Goal: Check status: Check status

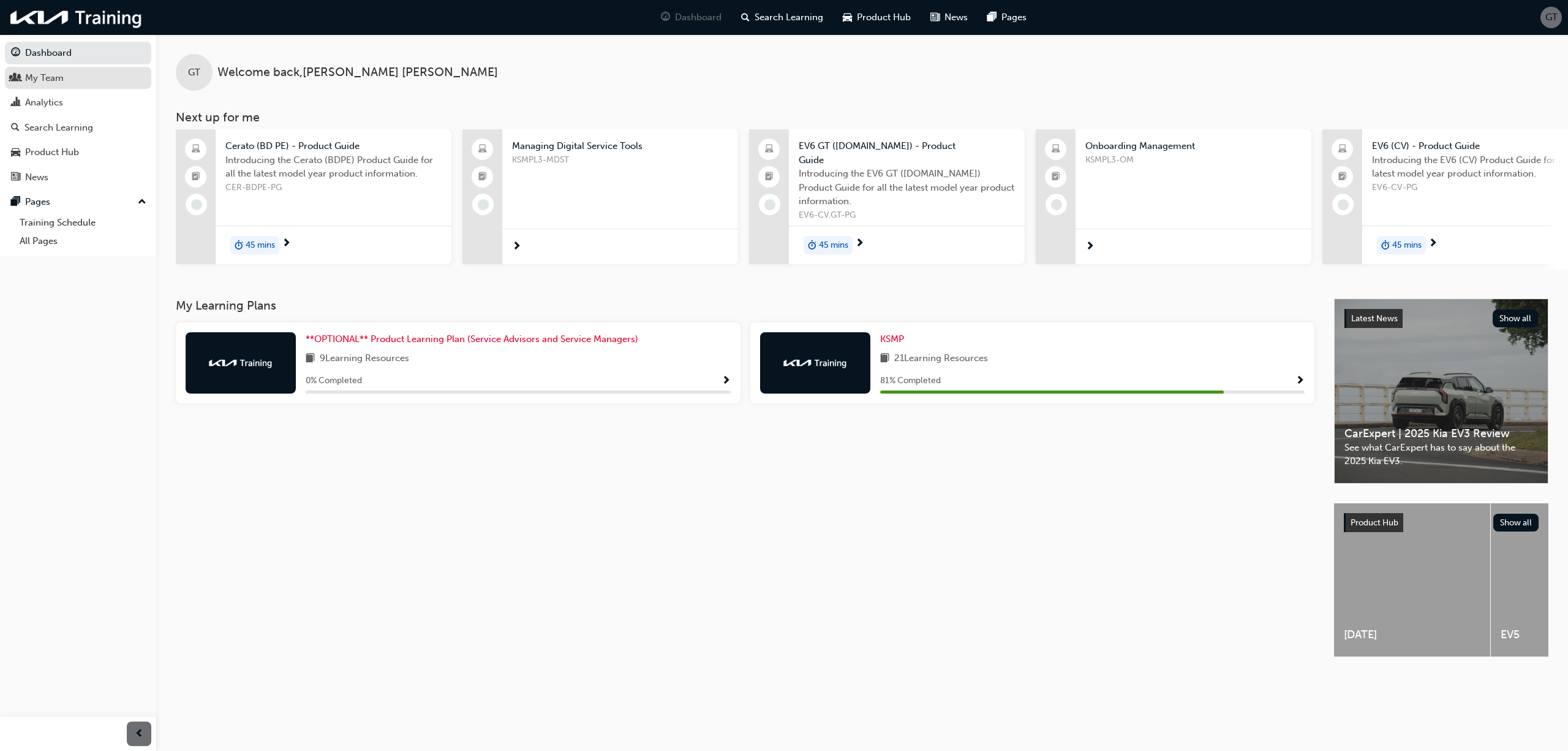
click at [31, 82] on div "My Team" at bounding box center [44, 77] width 38 height 14
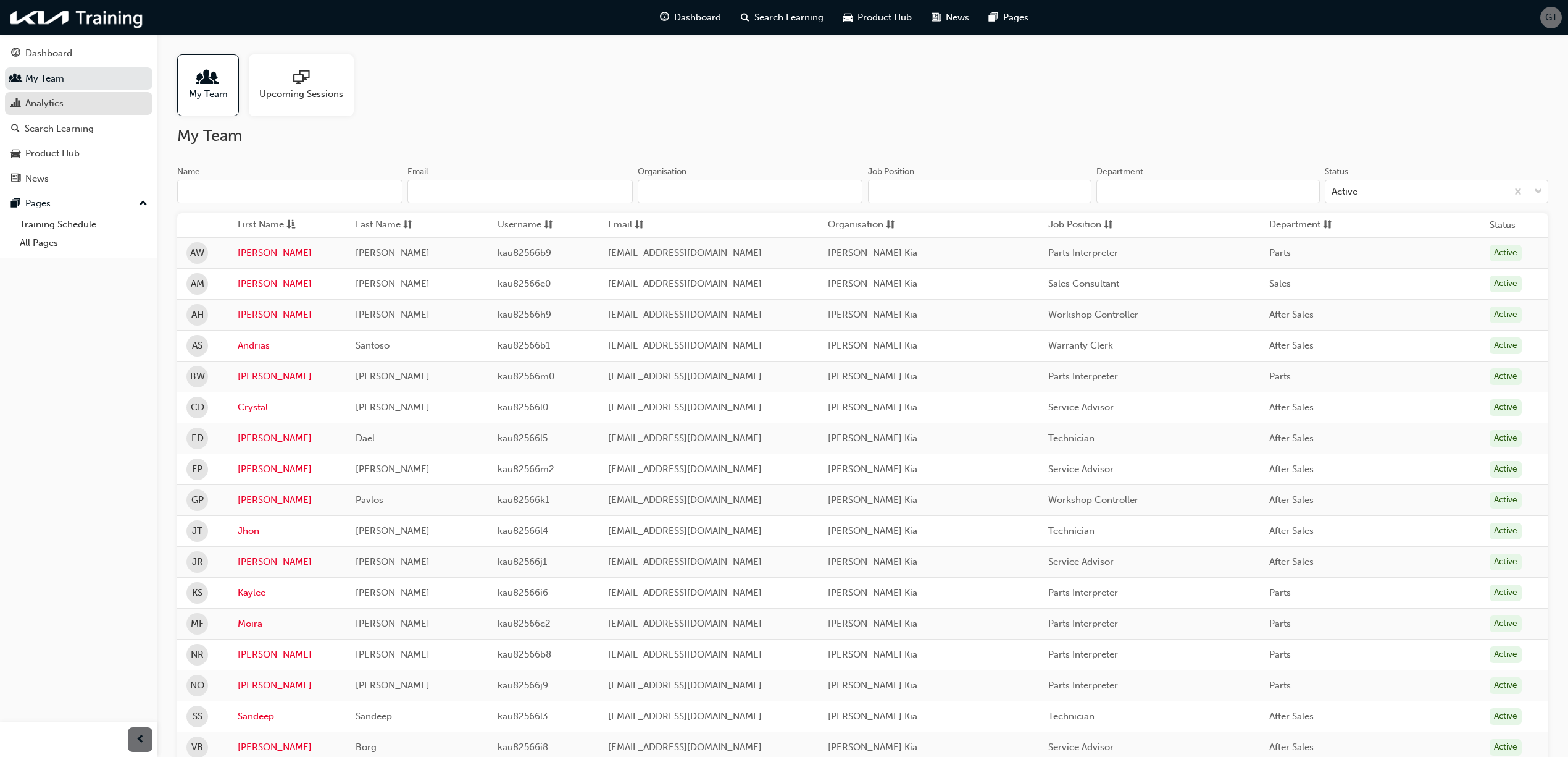
click at [43, 103] on div "Analytics" at bounding box center [44, 103] width 39 height 14
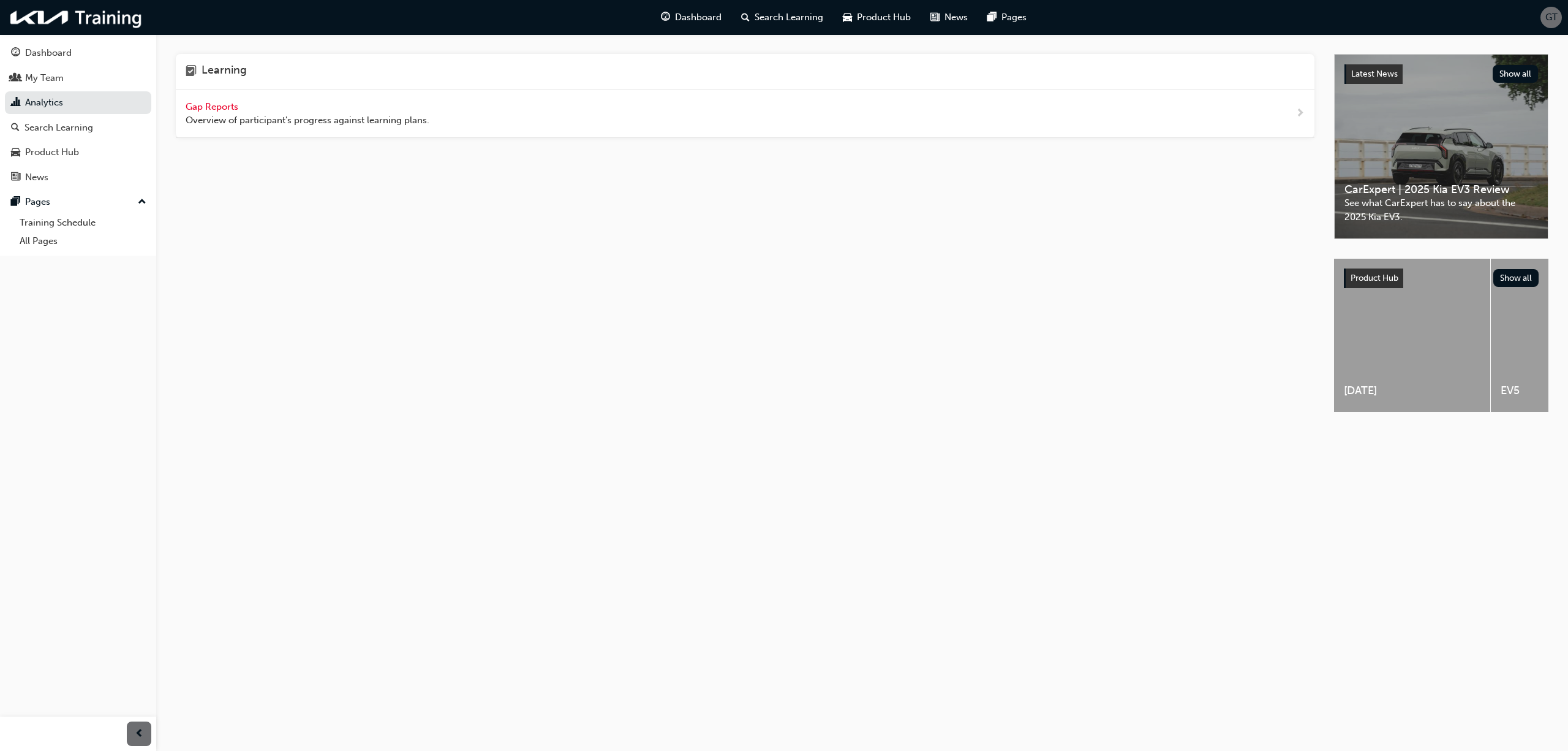
click at [201, 109] on span "Gap Reports" at bounding box center [213, 107] width 55 height 11
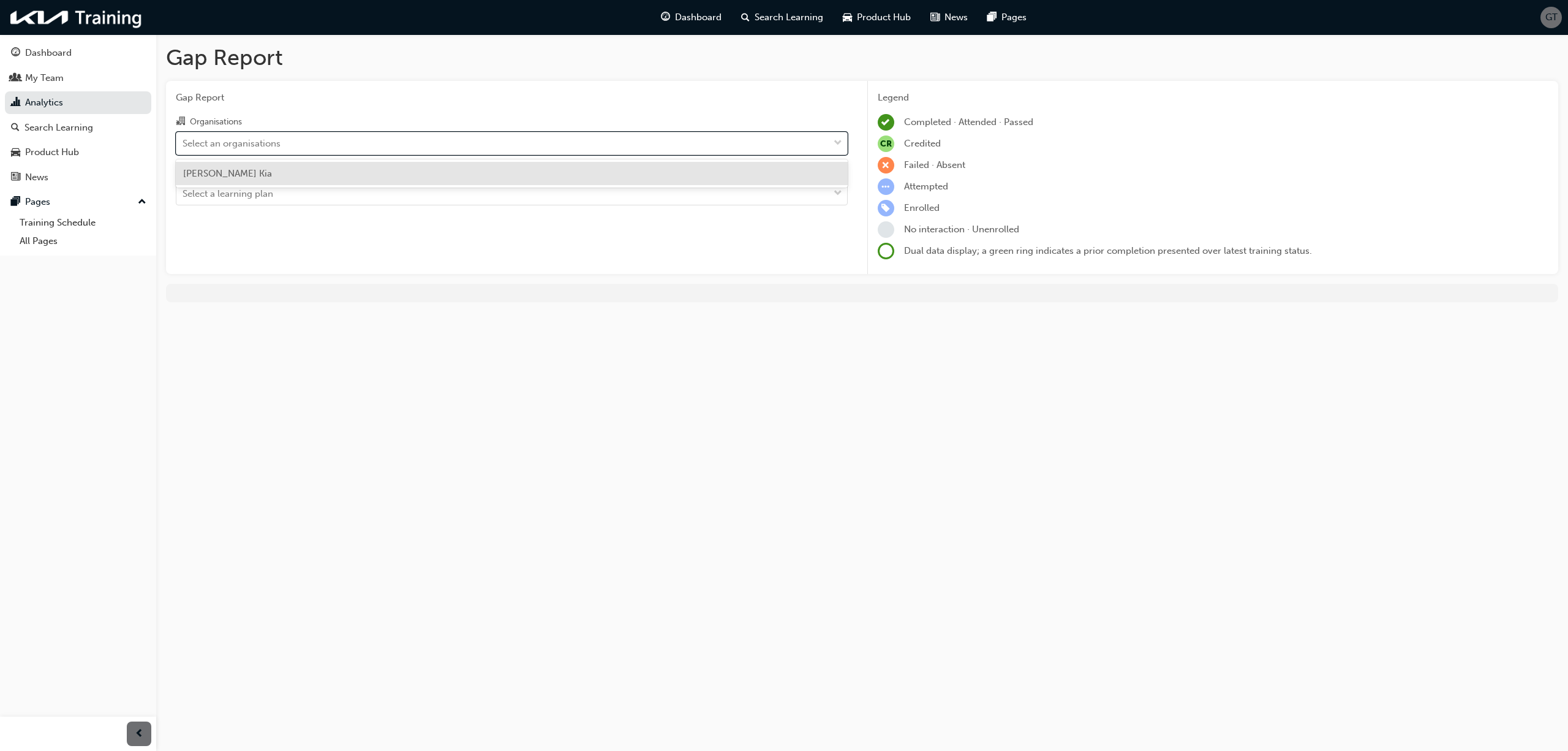
click at [228, 143] on div "Select an organisations" at bounding box center [231, 143] width 98 height 14
click at [184, 143] on input "Organisations option [PERSON_NAME] focused, 1 of 1. 1 result available. Use Up …" at bounding box center [183, 143] width 2 height 11
click at [230, 168] on span "[PERSON_NAME] Kia" at bounding box center [227, 173] width 89 height 11
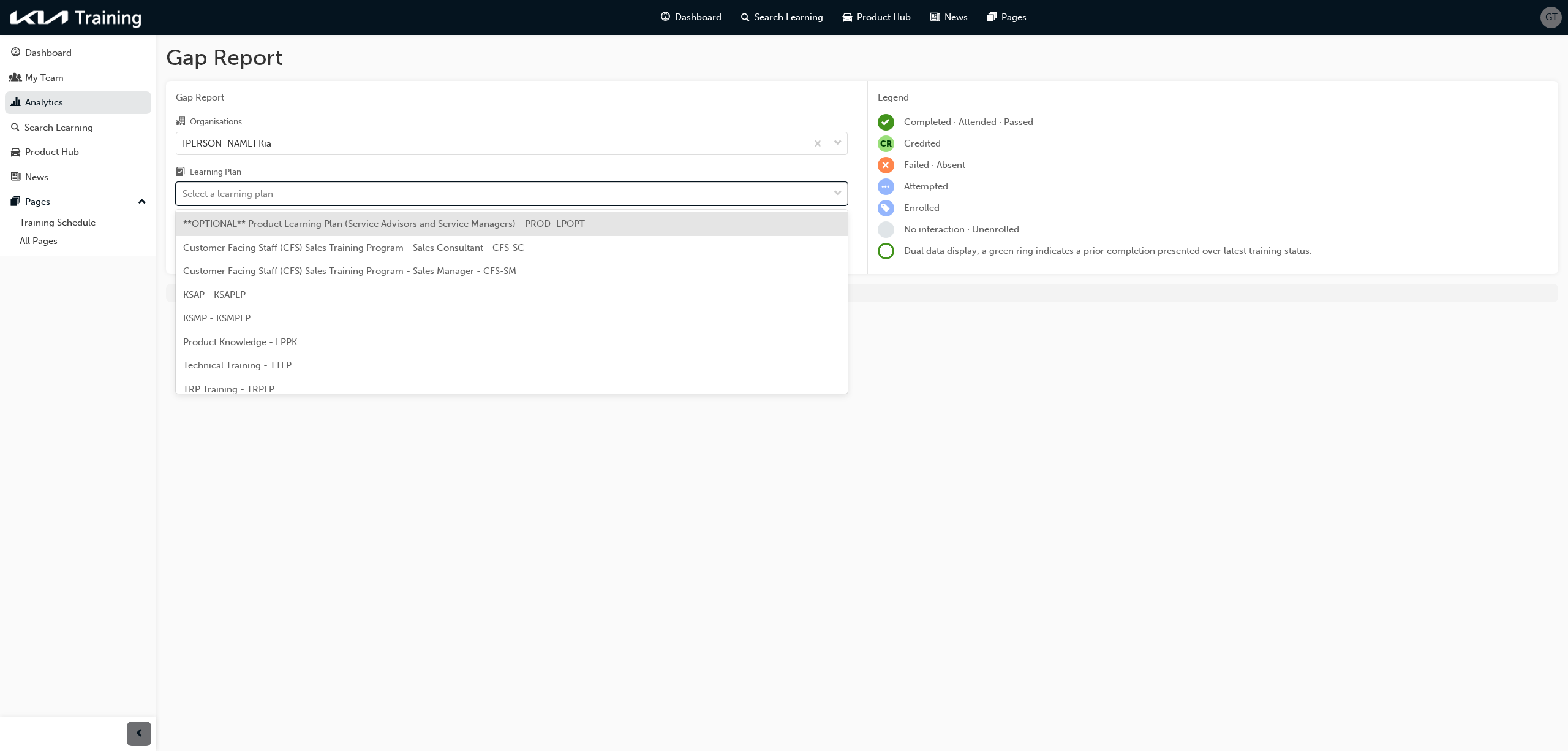
click at [234, 190] on div "Select a learning plan" at bounding box center [227, 193] width 90 height 14
click at [184, 190] on input "Learning Plan option **OPTIONAL** Product Learning Plan (Service Advisors and S…" at bounding box center [183, 193] width 2 height 11
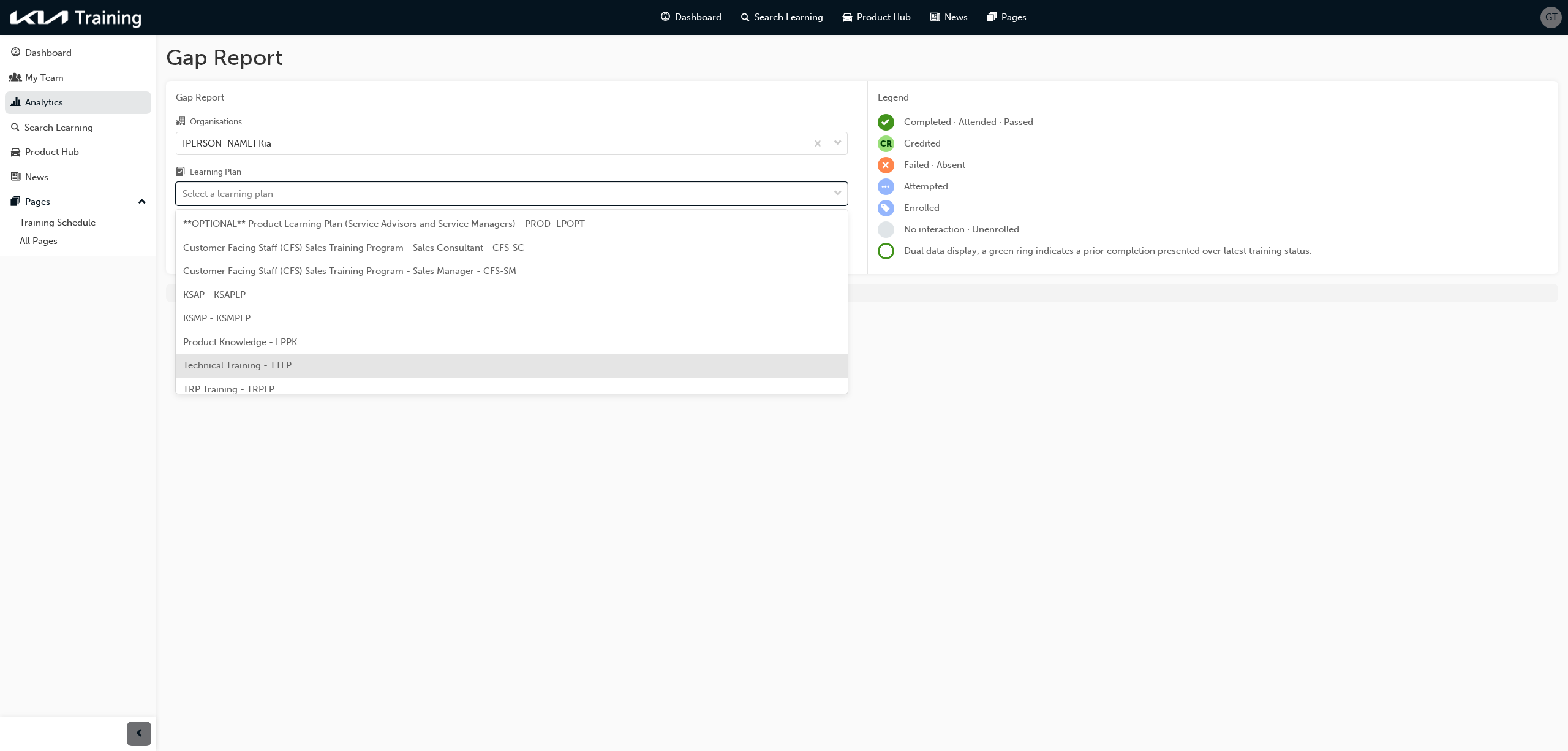
click at [247, 363] on span "Technical Training - TTLP" at bounding box center [237, 366] width 108 height 11
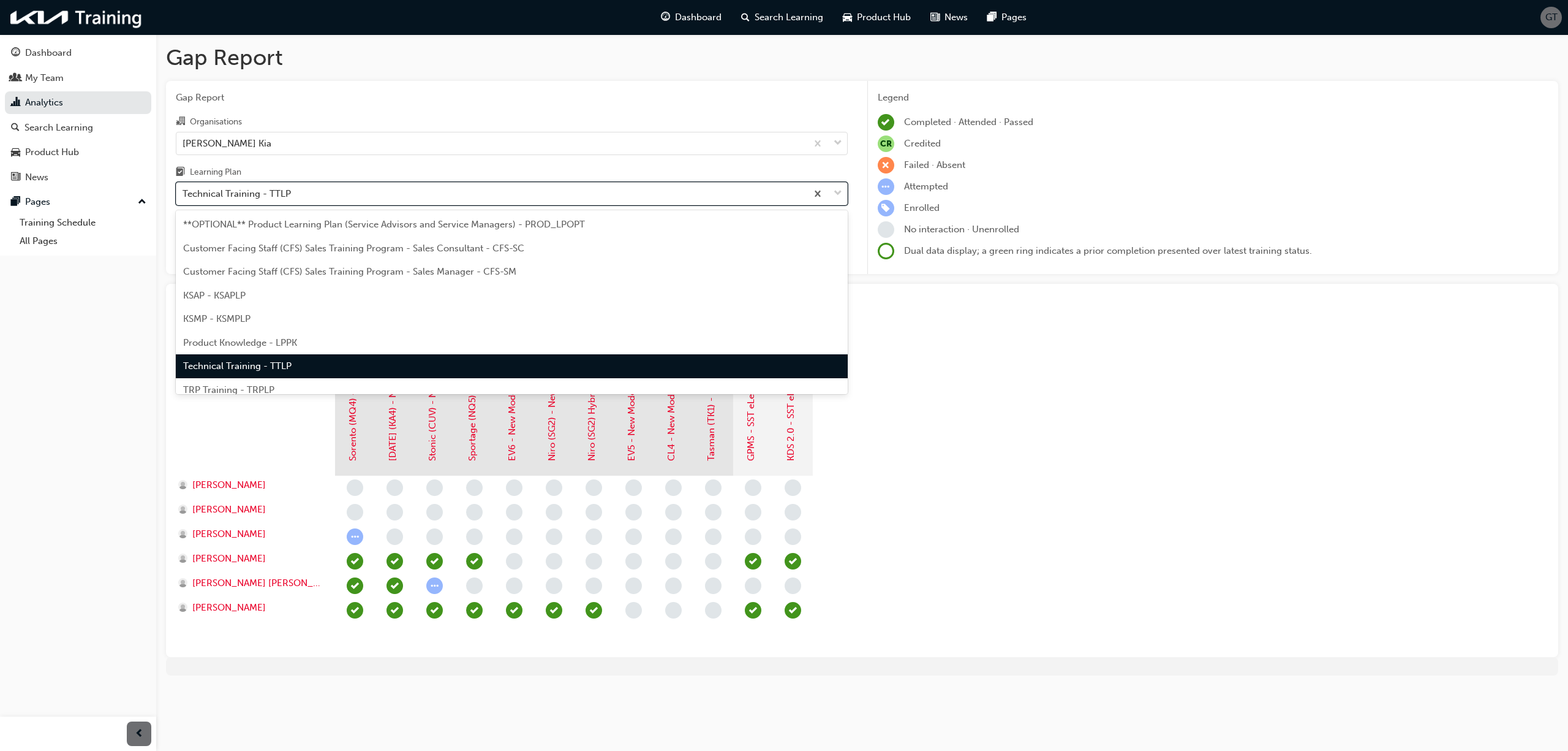
click at [281, 196] on div "Technical Training - TTLP" at bounding box center [236, 193] width 108 height 14
click at [184, 196] on input "Learning Plan option Technical Training - TTLP, selected. option Technical Trai…" at bounding box center [183, 193] width 2 height 11
click at [263, 384] on span "TRP Training - TRPLP" at bounding box center [229, 390] width 91 height 11
